Goal: Task Accomplishment & Management: Complete application form

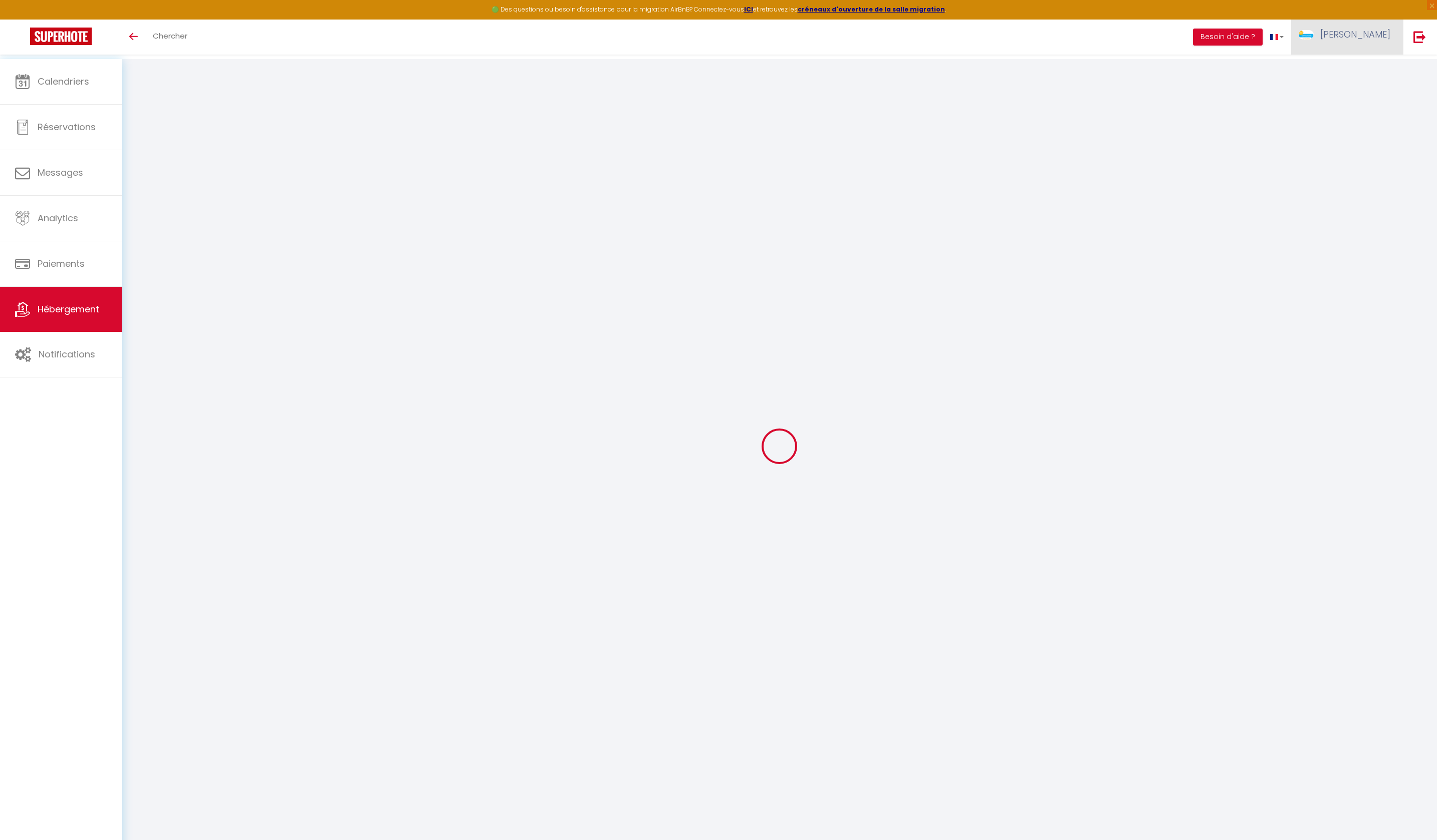
click at [1378, 41] on span "[PERSON_NAME]" at bounding box center [1355, 34] width 70 height 12
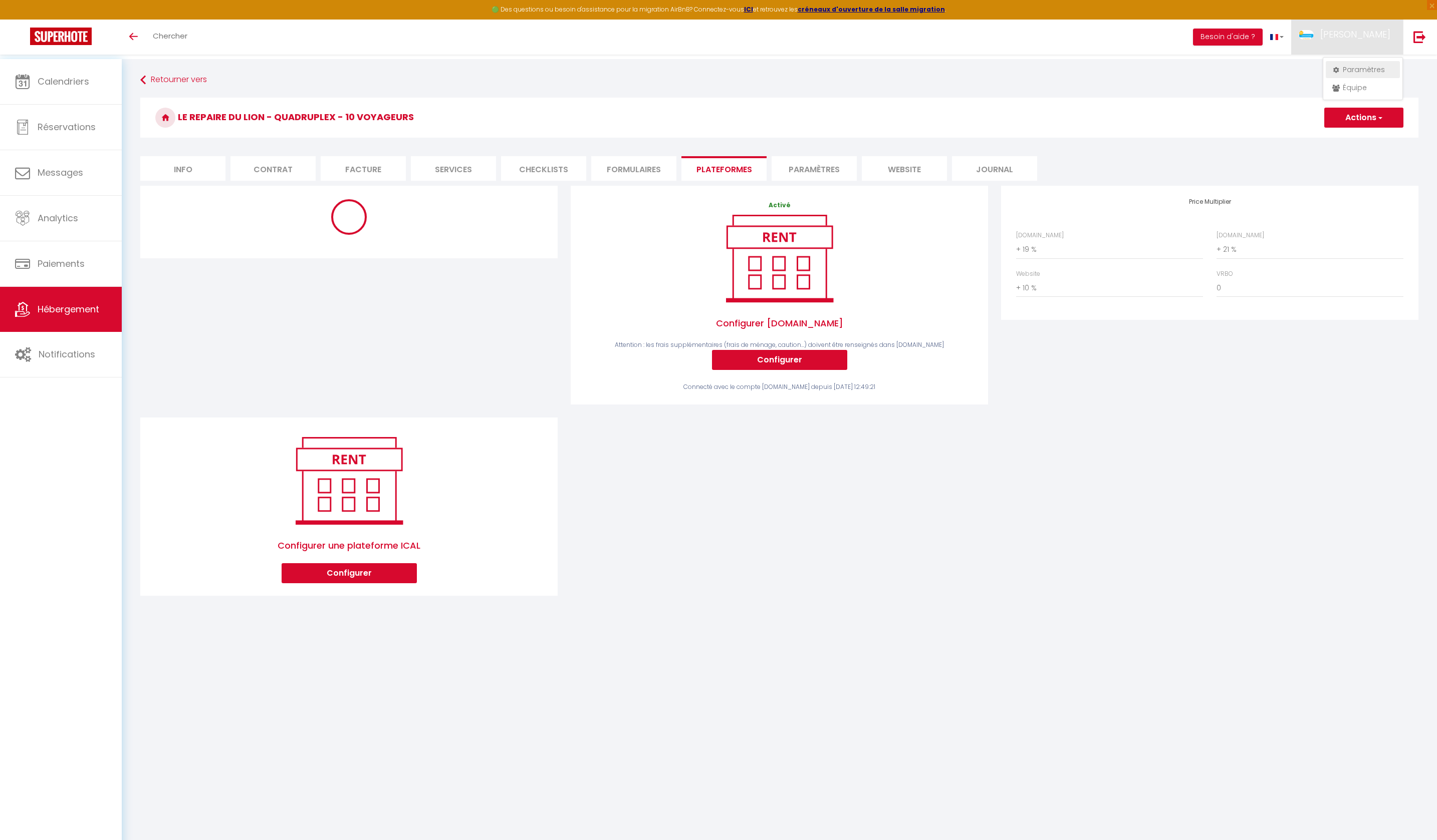
click at [1357, 78] on link "Paramètres" at bounding box center [1363, 70] width 74 height 17
select select "177"
select select "28"
select select "fr"
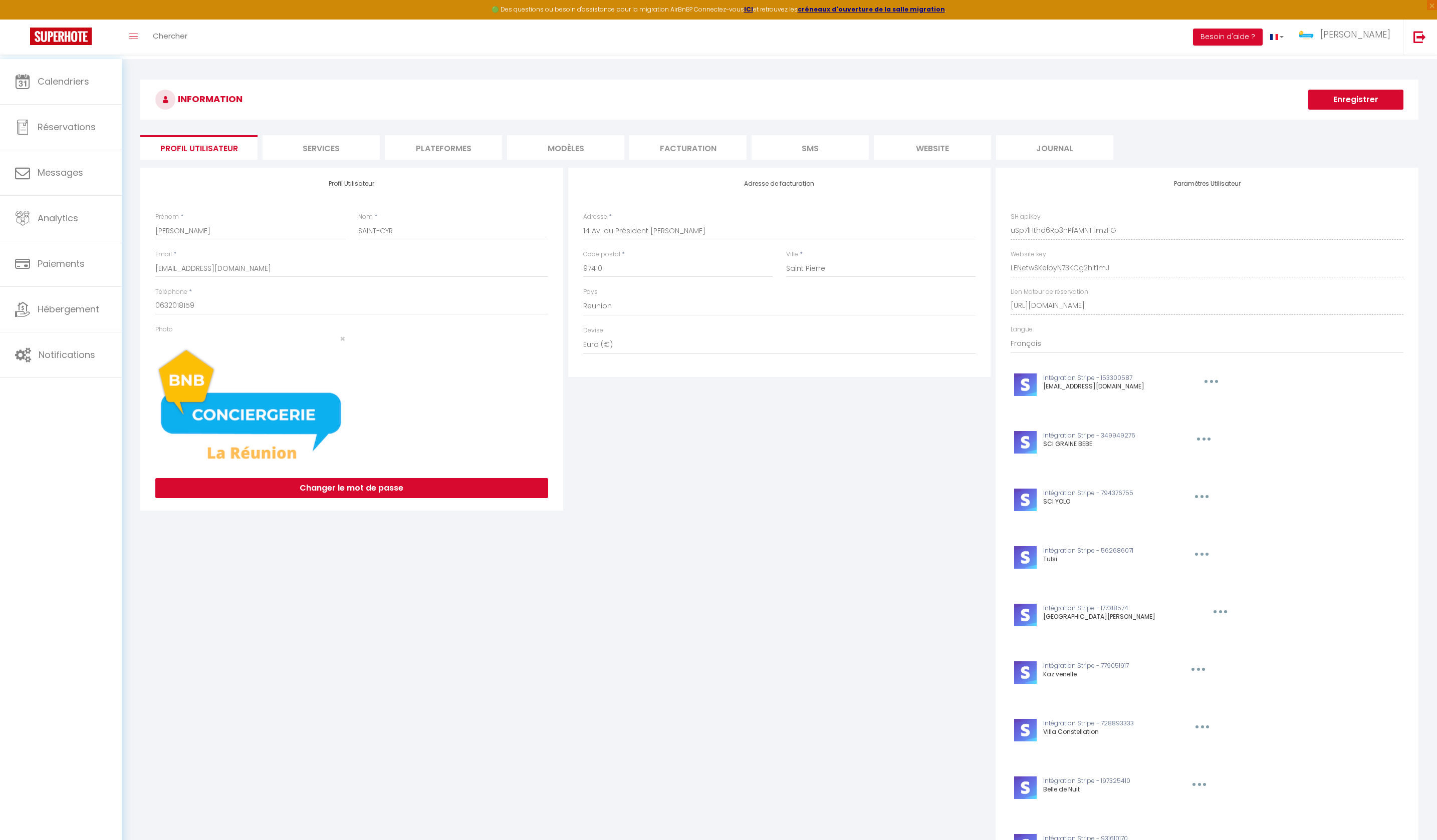
click at [462, 145] on li "Plateformes" at bounding box center [443, 147] width 117 height 24
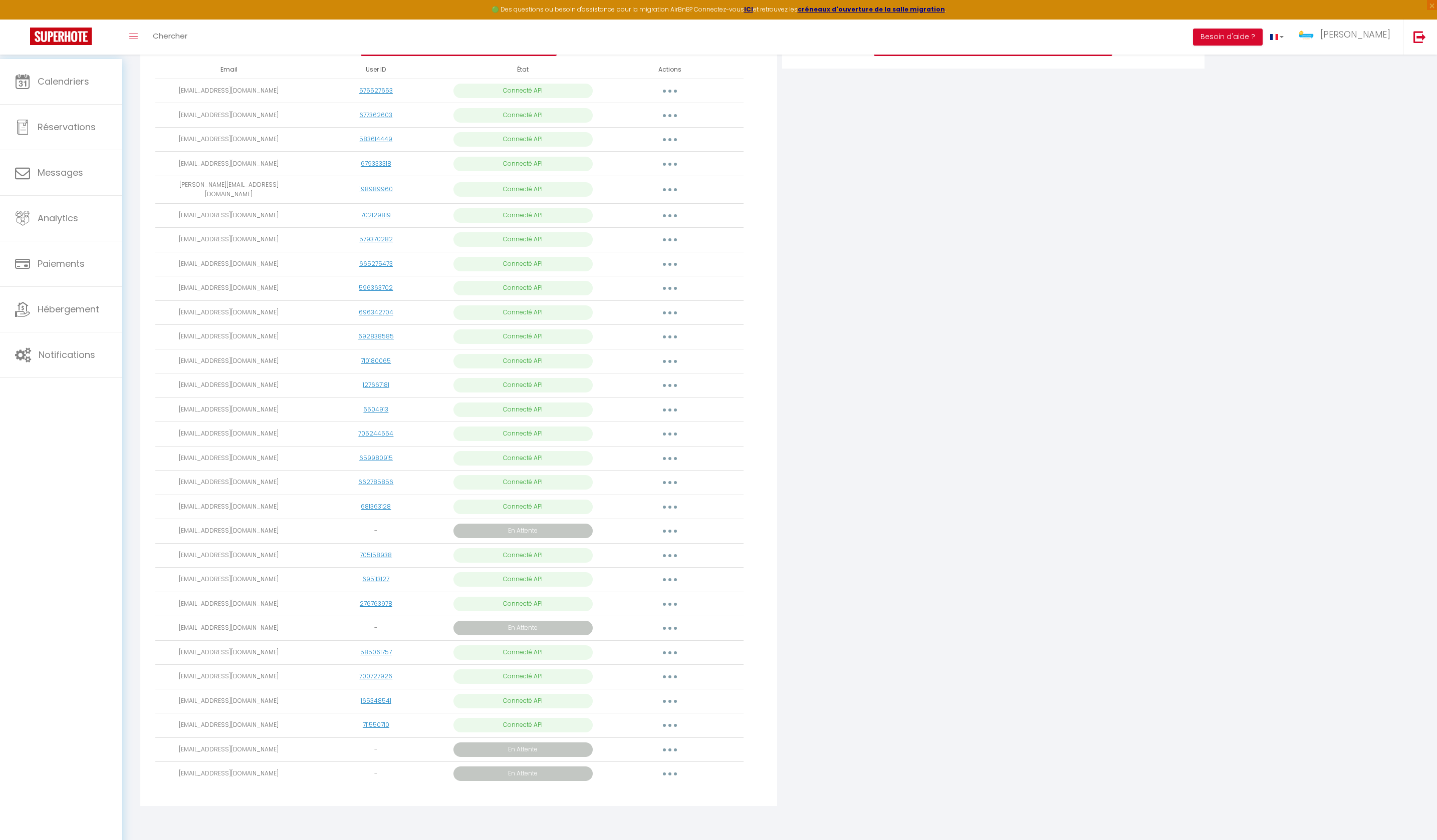
scroll to position [541, 0]
click at [74, 361] on span "Notifications" at bounding box center [67, 354] width 57 height 12
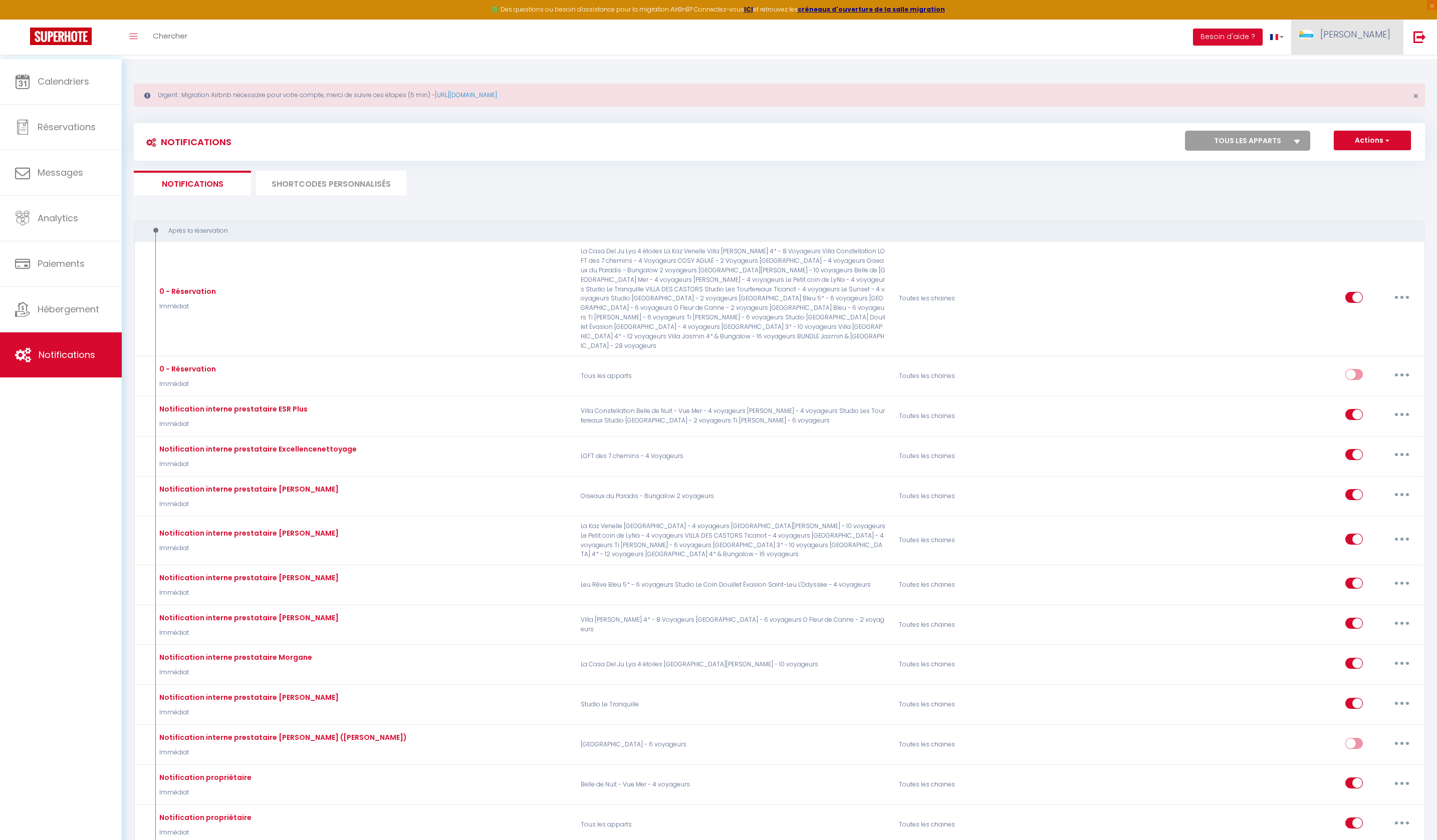
click at [1369, 55] on link "[PERSON_NAME]" at bounding box center [1347, 37] width 112 height 35
click at [1359, 96] on link "Équipe" at bounding box center [1363, 87] width 74 height 17
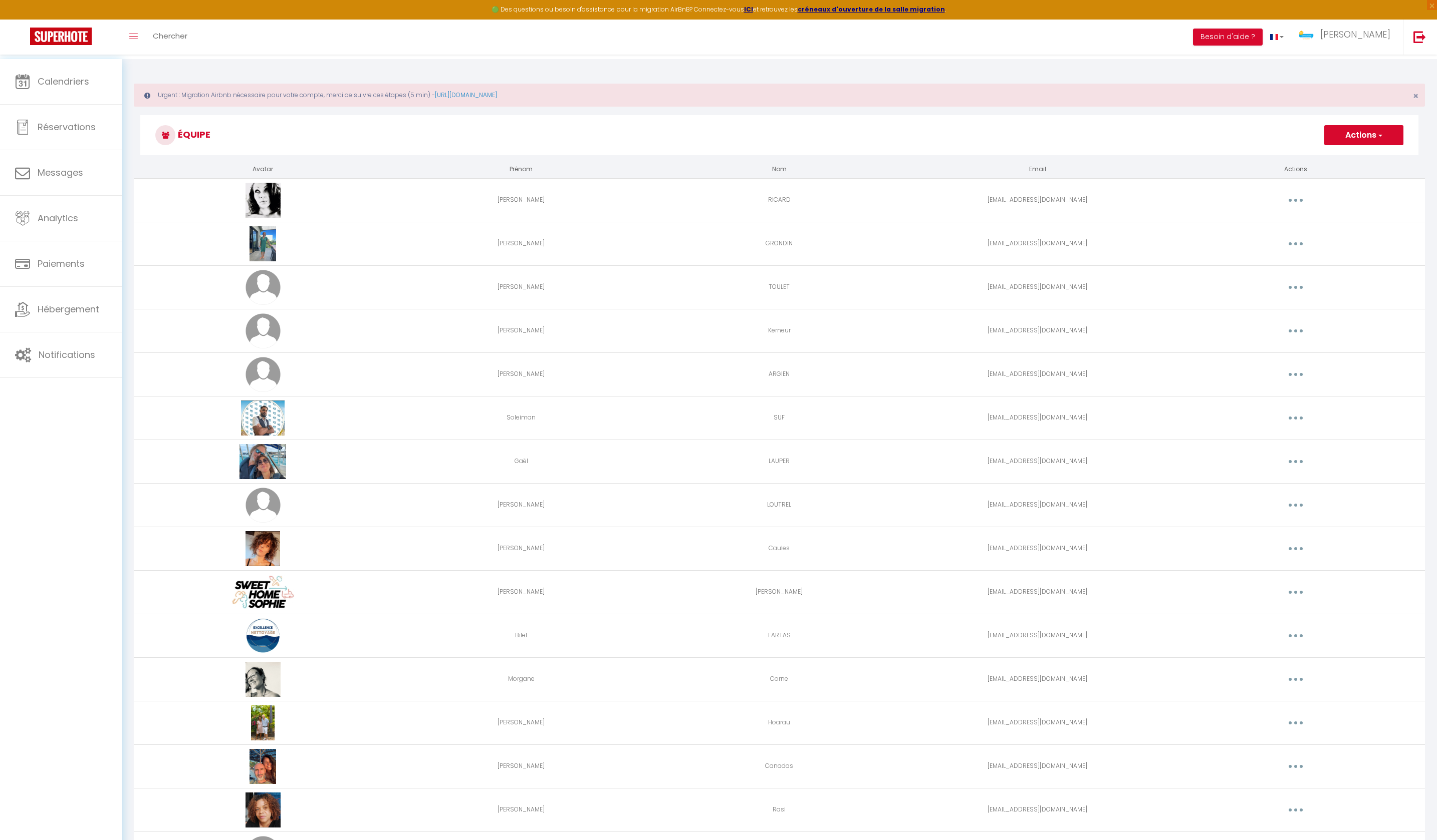
click at [1344, 139] on button "Actions" at bounding box center [1363, 135] width 79 height 20
click at [1336, 156] on link "Ajouter un nouvel utilisateur" at bounding box center [1344, 157] width 118 height 13
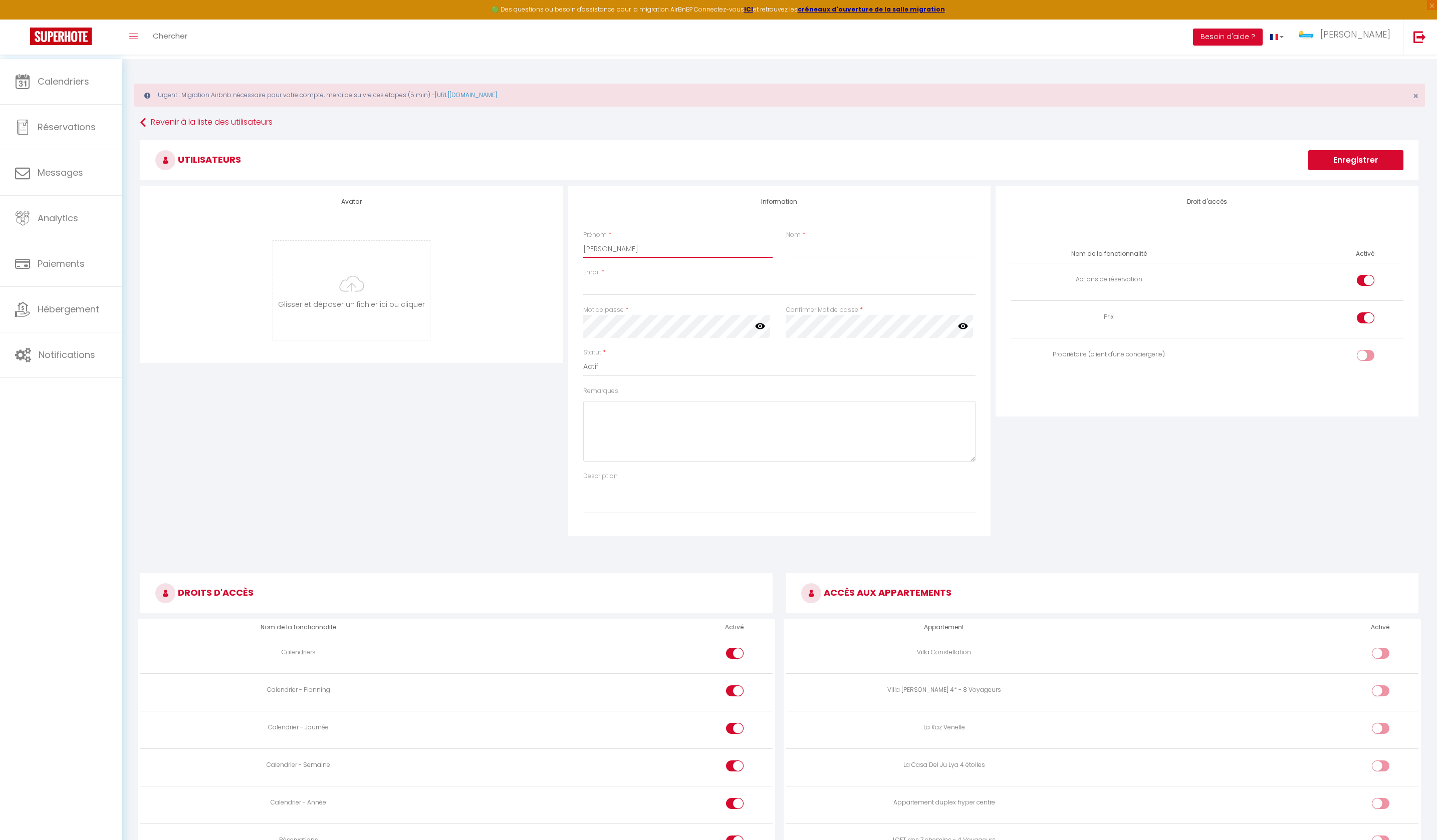
type input "[PERSON_NAME]"
type input "[GEOGRAPHIC_DATA]"
paste input "[EMAIL_ADDRESS][DOMAIN_NAME]"
click at [586, 295] on input "[EMAIL_ADDRESS][DOMAIN_NAME]" at bounding box center [779, 286] width 393 height 18
type input "[EMAIL_ADDRESS][DOMAIN_NAME]"
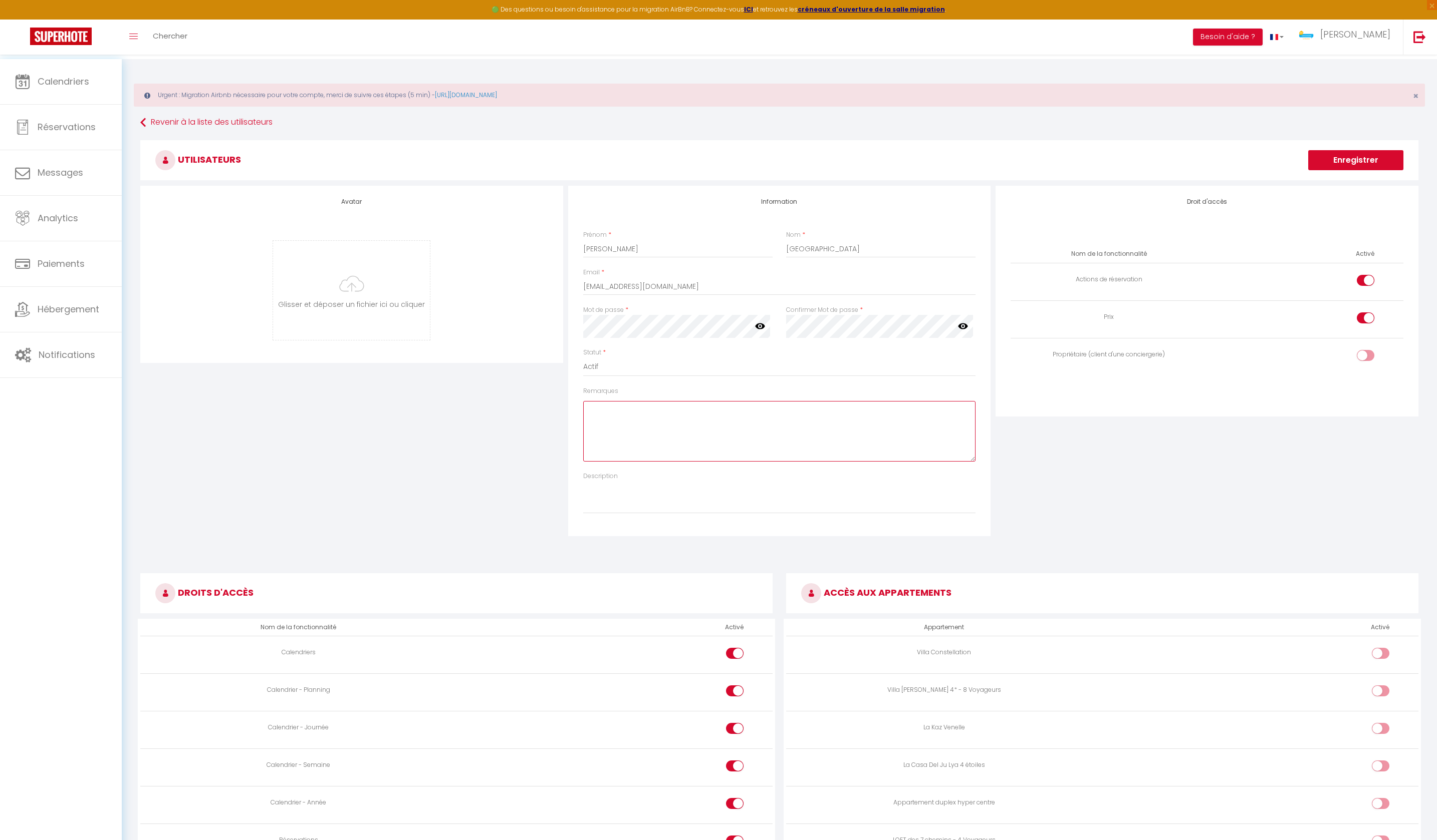
click at [668, 461] on textarea "Remarques" at bounding box center [779, 431] width 393 height 60
click at [1359, 331] on td at bounding box center [1305, 319] width 197 height 37
click at [1359, 323] on div at bounding box center [1365, 317] width 18 height 11
click at [1365, 327] on input "checkbox" at bounding box center [1374, 319] width 18 height 15
checkbox input "false"
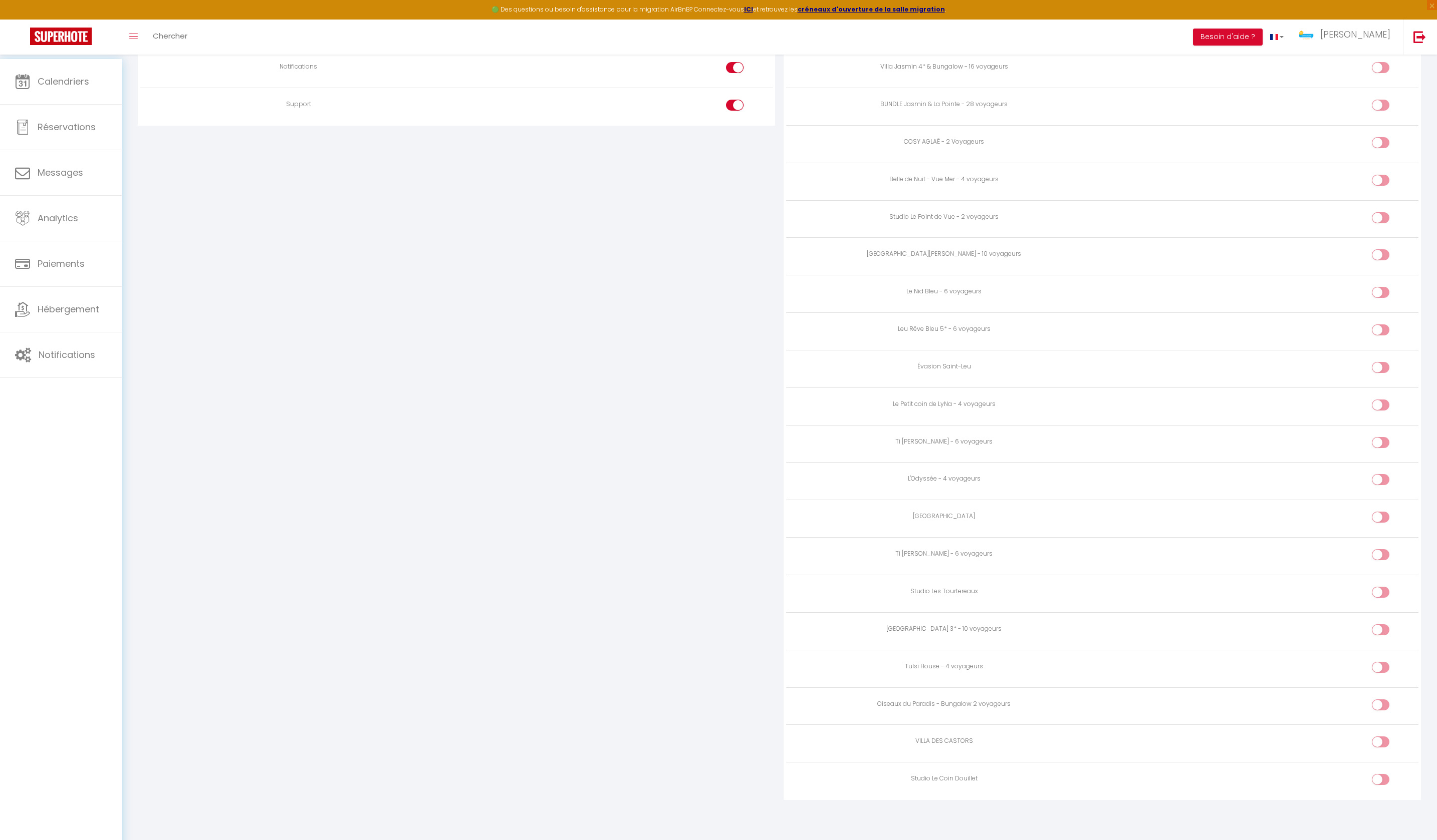
scroll to position [1175, 0]
click at [1380, 526] on input "checkbox" at bounding box center [1389, 519] width 18 height 15
checkbox input "true"
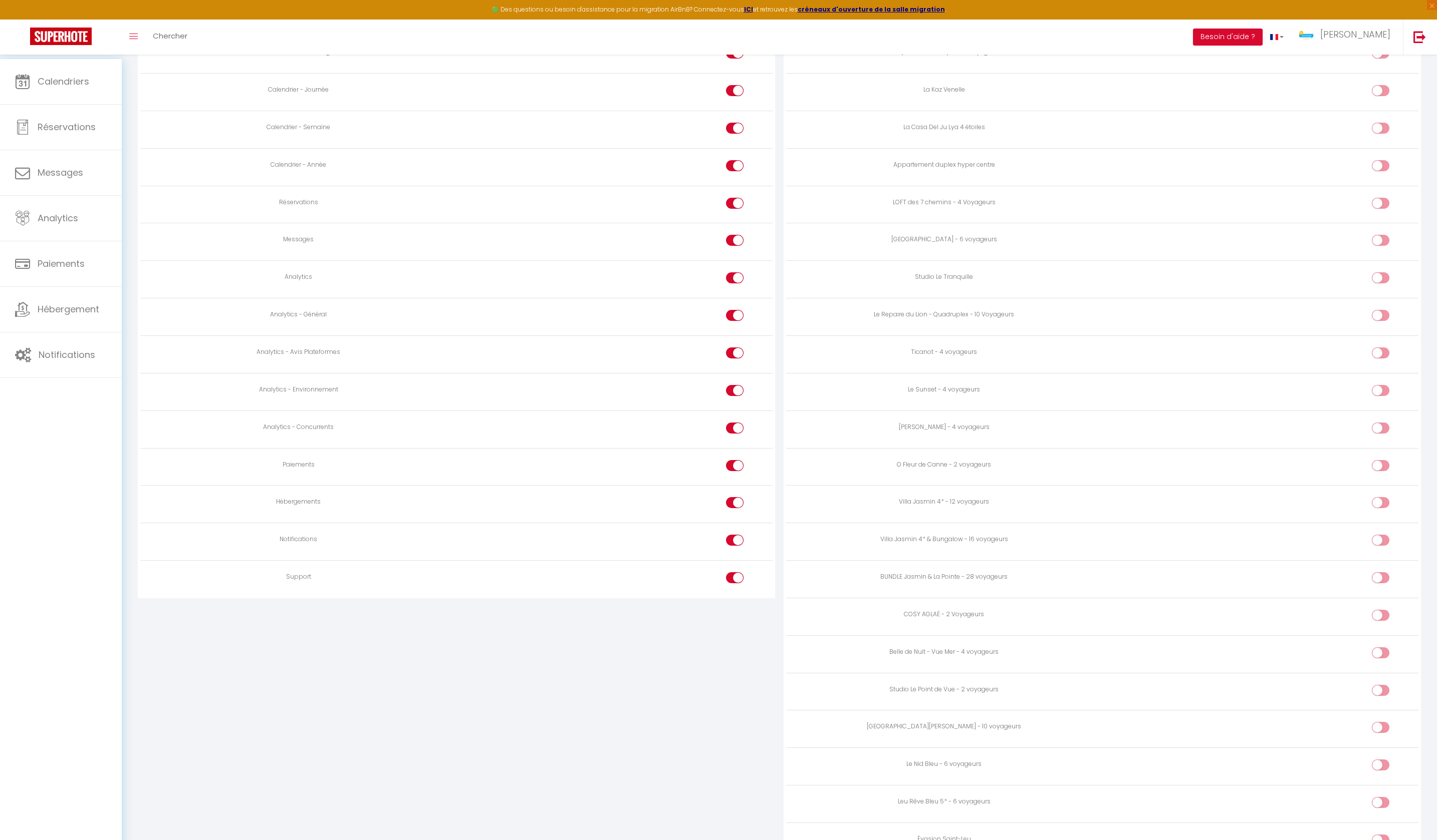
scroll to position [626, 0]
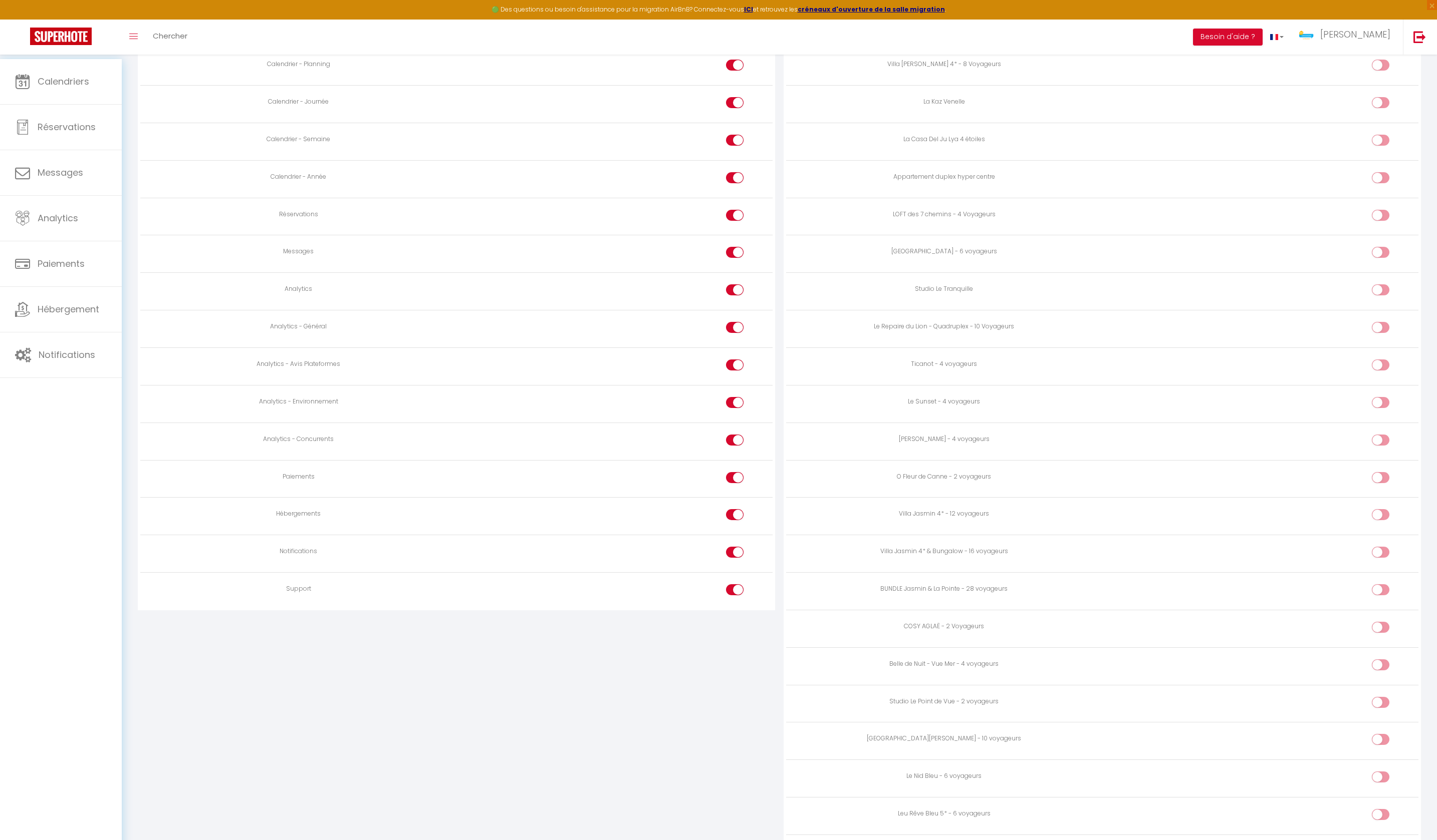
click at [727, 483] on div at bounding box center [735, 477] width 18 height 11
click at [735, 487] on input "checkbox" at bounding box center [744, 479] width 18 height 15
checkbox input "false"
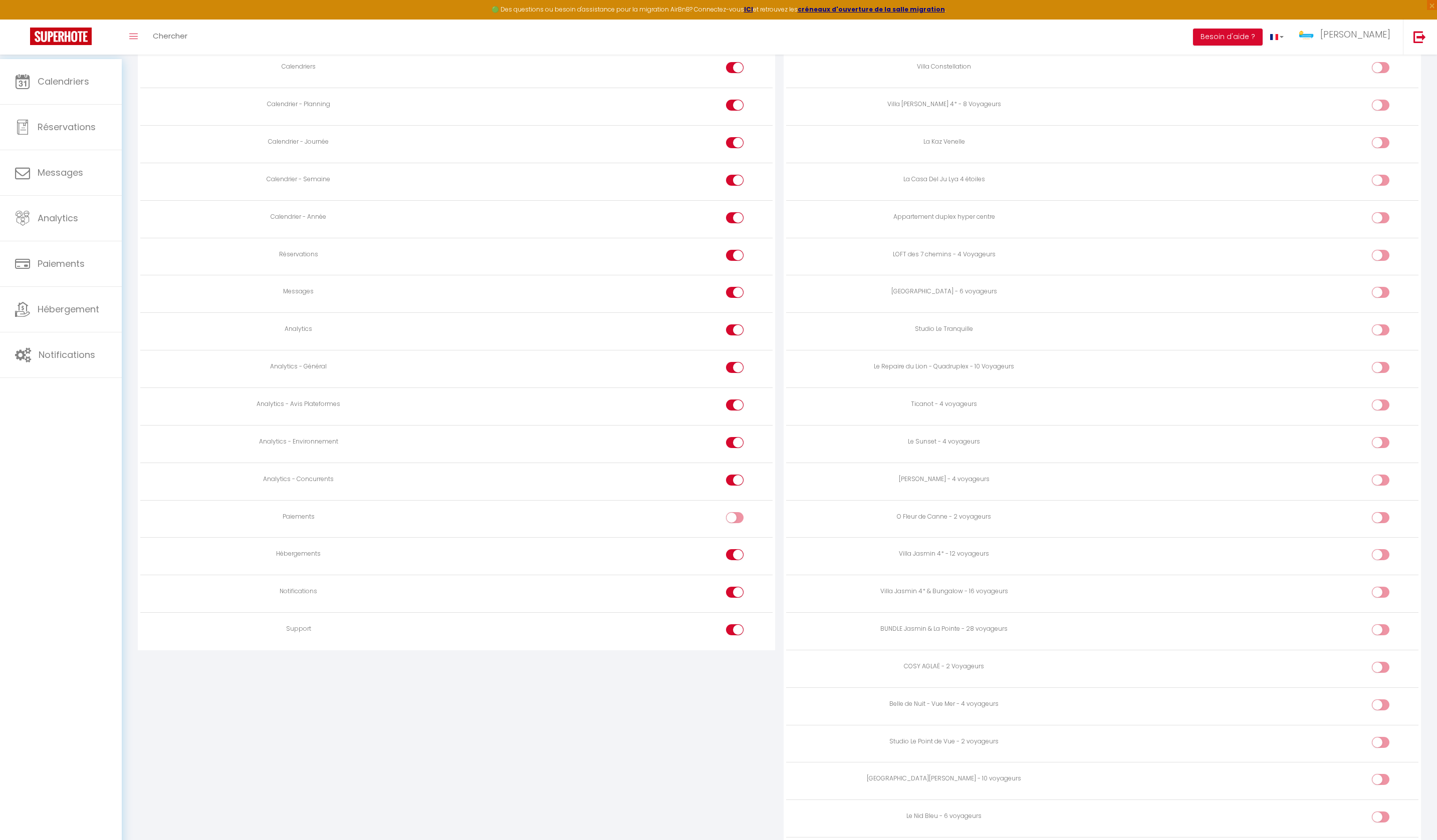
scroll to position [580, 0]
click at [731, 492] on div at bounding box center [735, 486] width 18 height 11
click at [735, 496] on input "checkbox" at bounding box center [744, 488] width 18 height 15
checkbox input "false"
click at [731, 454] on div at bounding box center [735, 448] width 18 height 11
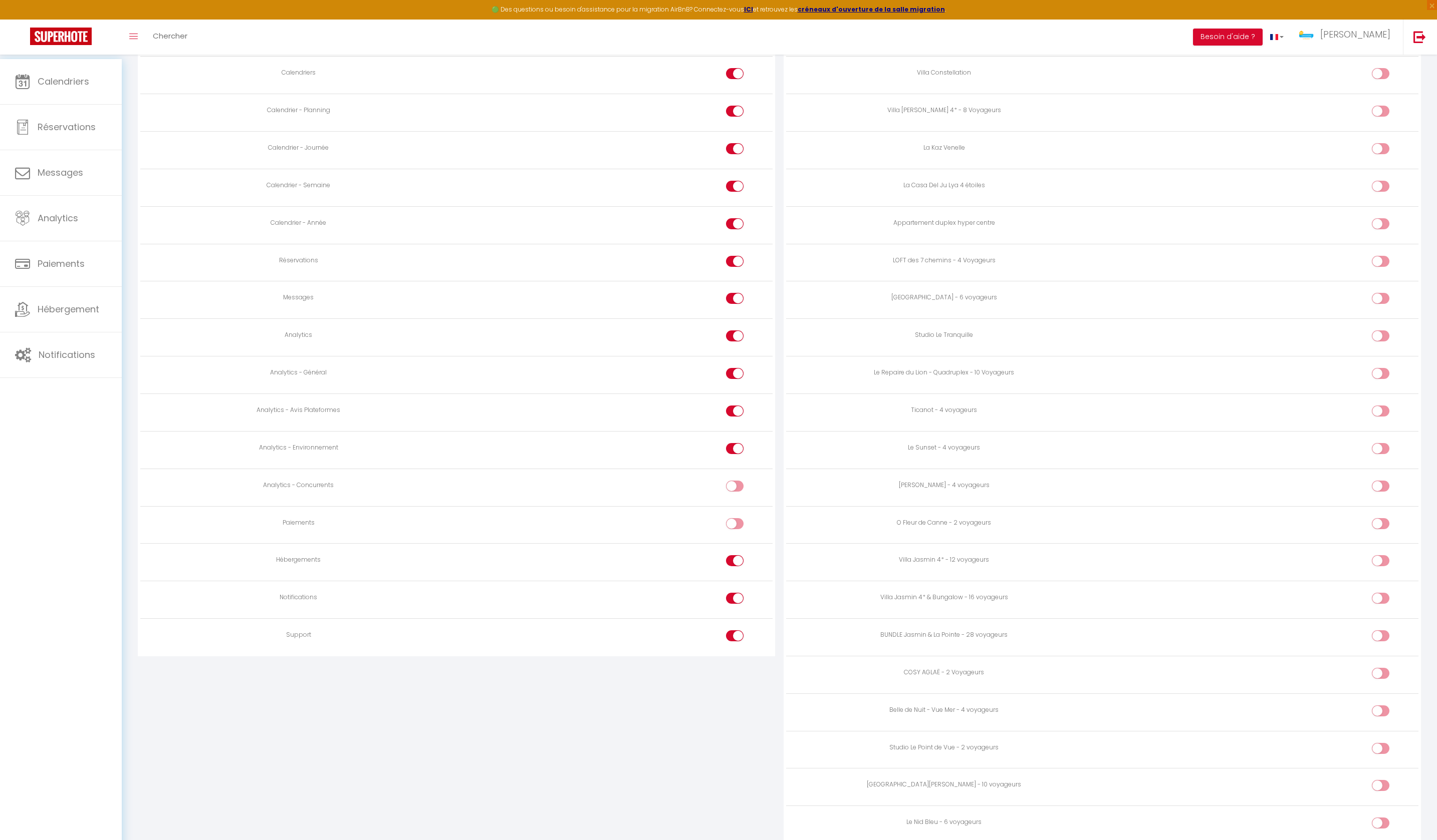
click at [735, 458] on input "checkbox" at bounding box center [744, 450] width 18 height 15
checkbox input "false"
click at [729, 421] on label at bounding box center [735, 413] width 18 height 15
click at [735, 421] on input "checkbox" at bounding box center [744, 413] width 18 height 15
checkbox input "false"
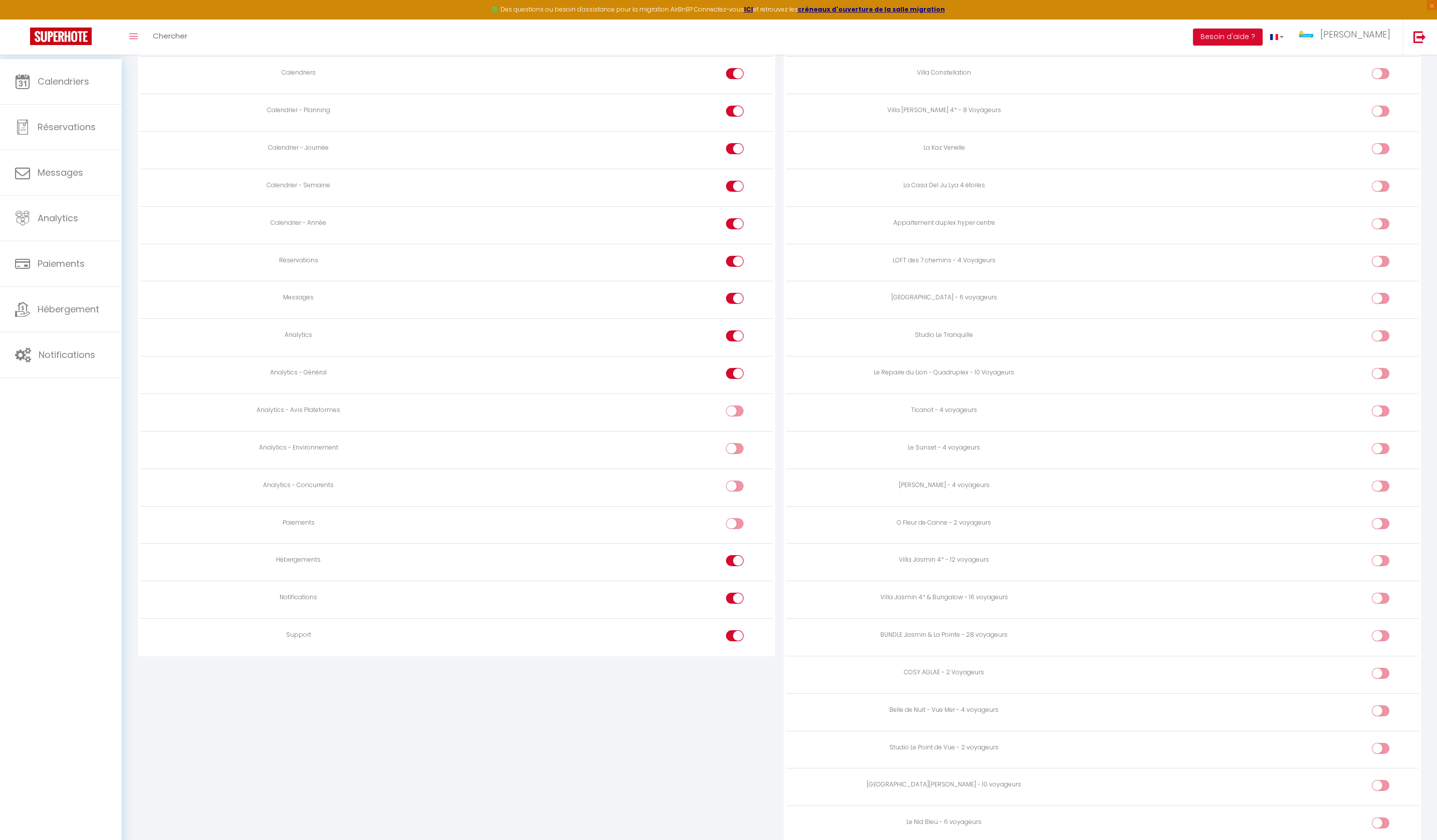
click at [727, 379] on div at bounding box center [735, 373] width 18 height 11
click at [735, 383] on input "checkbox" at bounding box center [744, 375] width 18 height 15
checkbox input "false"
click at [727, 346] on label at bounding box center [735, 338] width 18 height 15
click at [735, 346] on input "checkbox" at bounding box center [744, 338] width 18 height 15
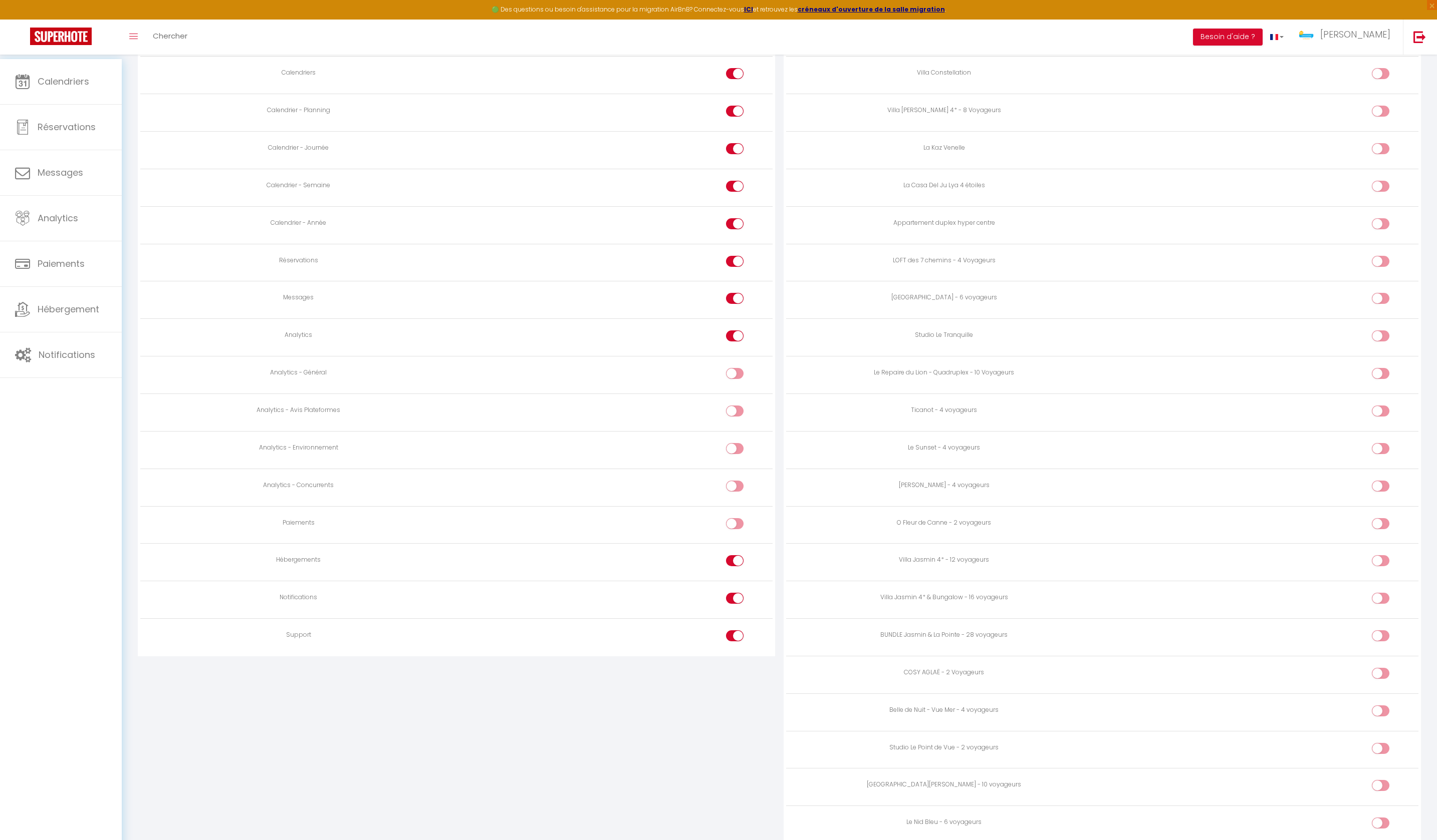
checkbox input "false"
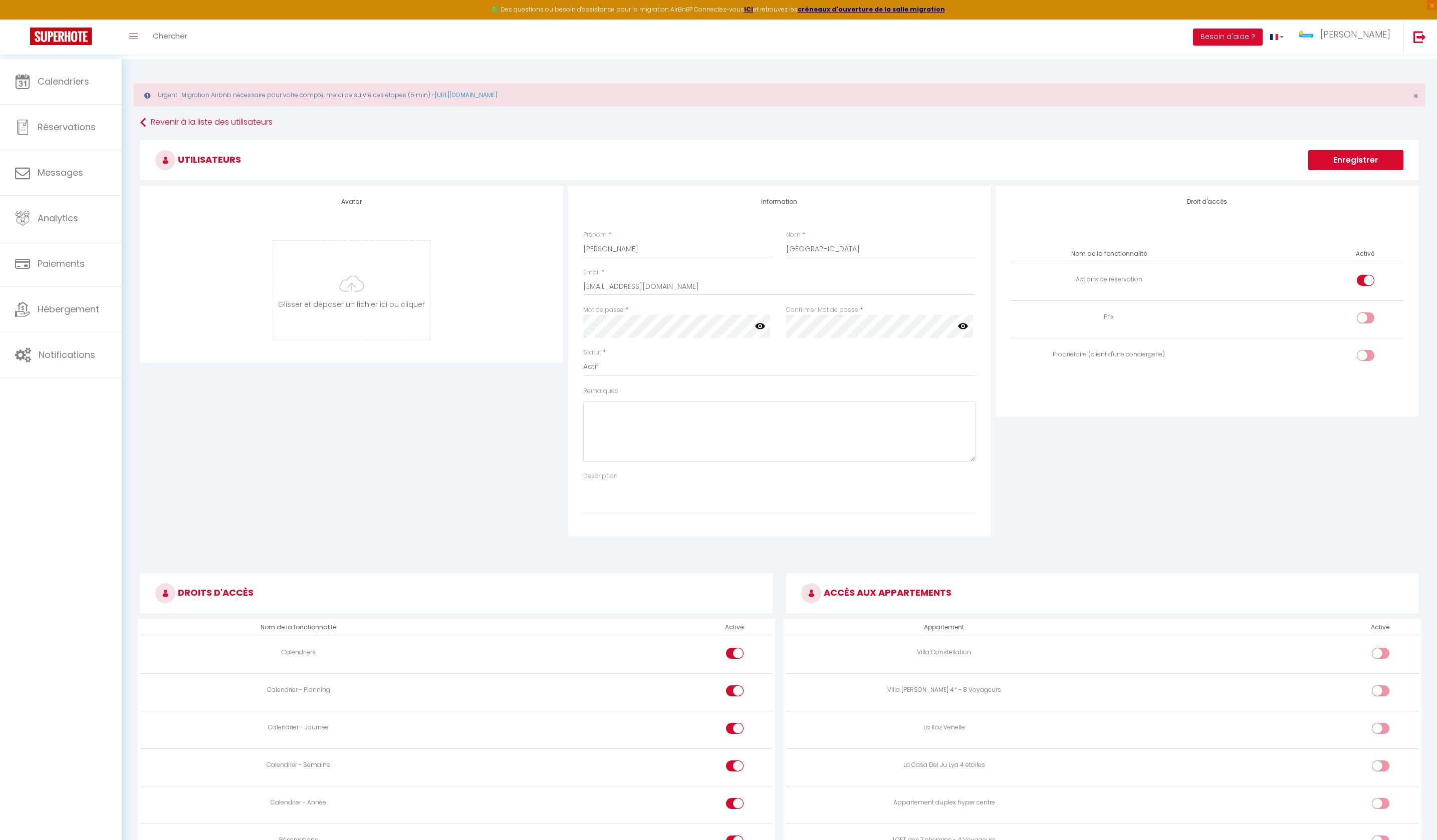
scroll to position [0, 0]
click at [1375, 166] on button "Enregistrer" at bounding box center [1355, 160] width 95 height 20
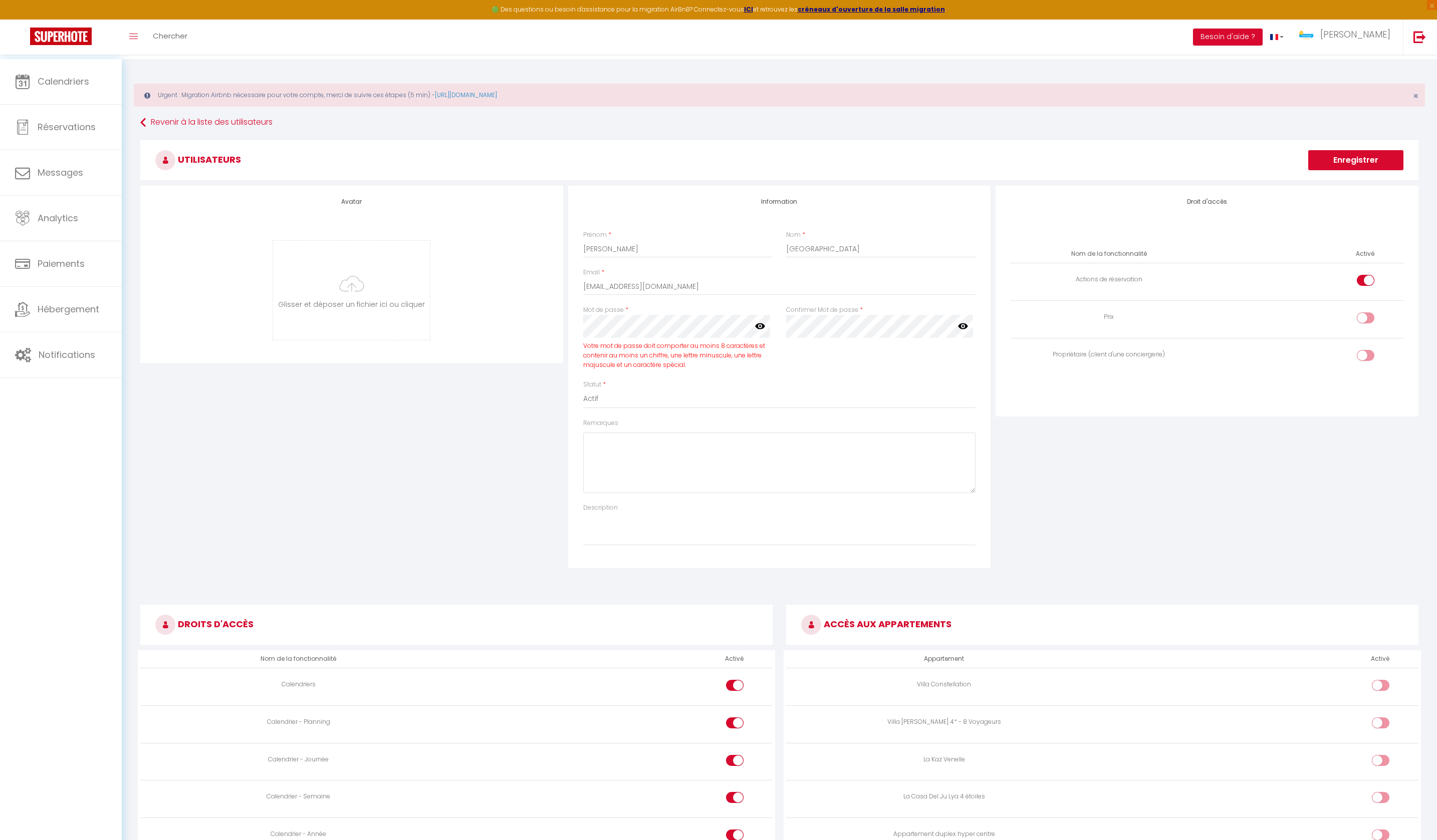
click at [1094, 404] on div "Nom de la fonctionnalité Activé Actions de réservation Prix Propriétaire (clien…" at bounding box center [1207, 317] width 406 height 174
click at [1346, 162] on button "Enregistrer" at bounding box center [1355, 160] width 95 height 20
